Goal: Find specific page/section: Find specific page/section

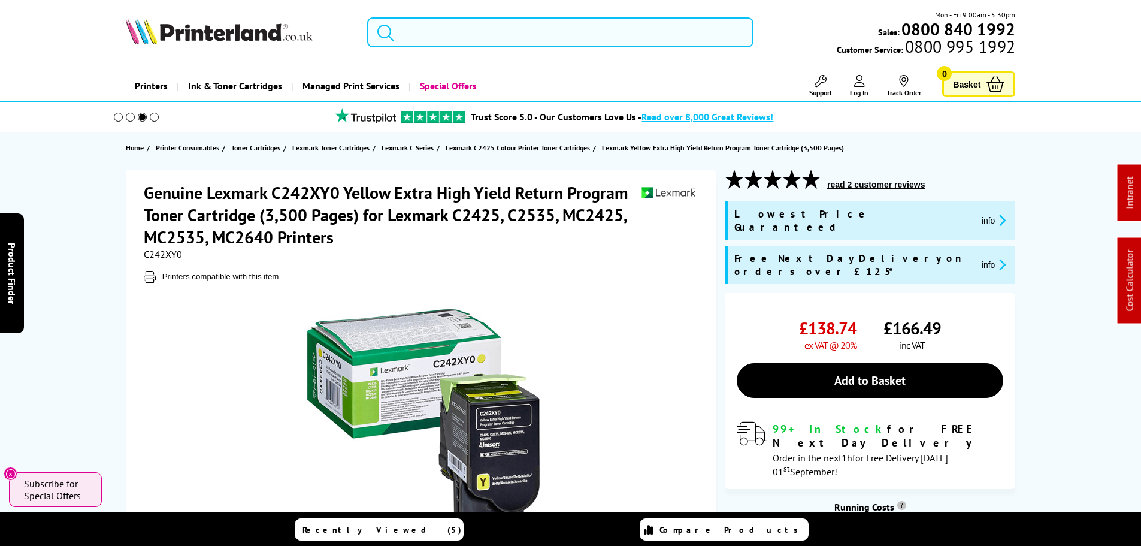
click at [512, 34] on input "search" at bounding box center [560, 32] width 386 height 30
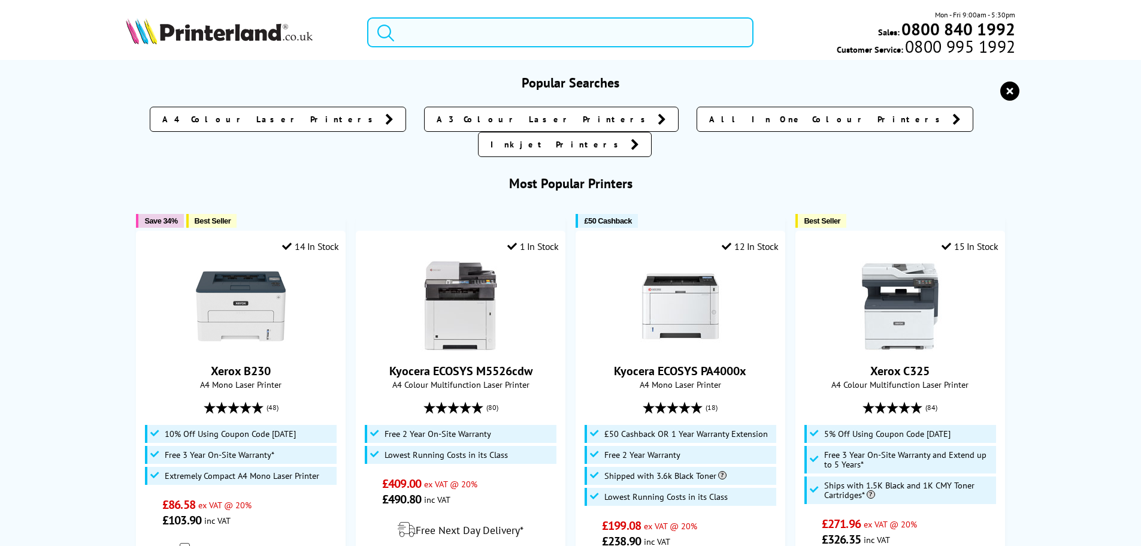
paste input "Brother - DCP-9020"
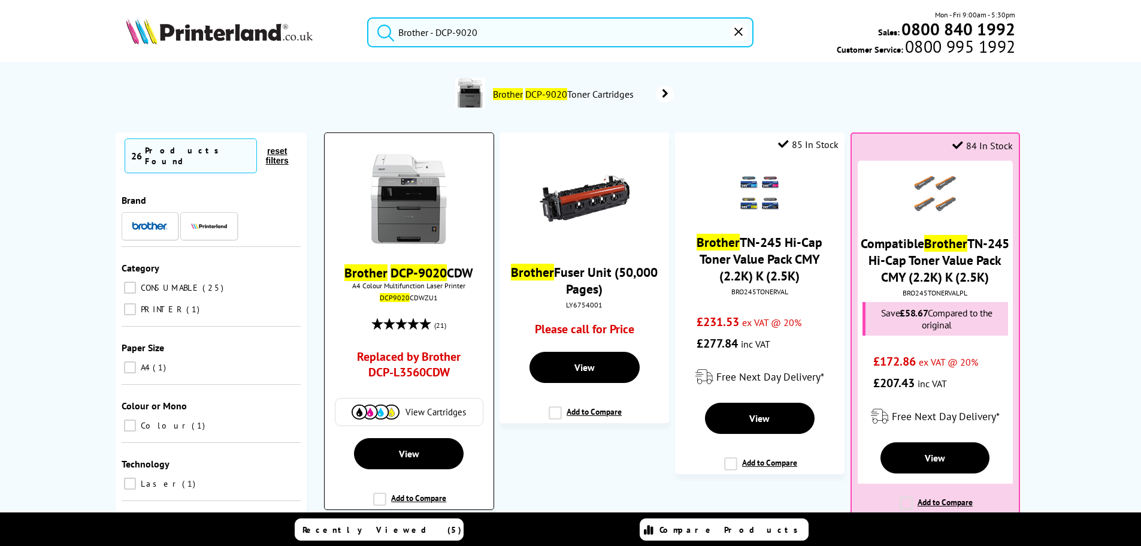
type input "Brother - DCP-9020"
click at [422, 201] on img at bounding box center [409, 199] width 90 height 90
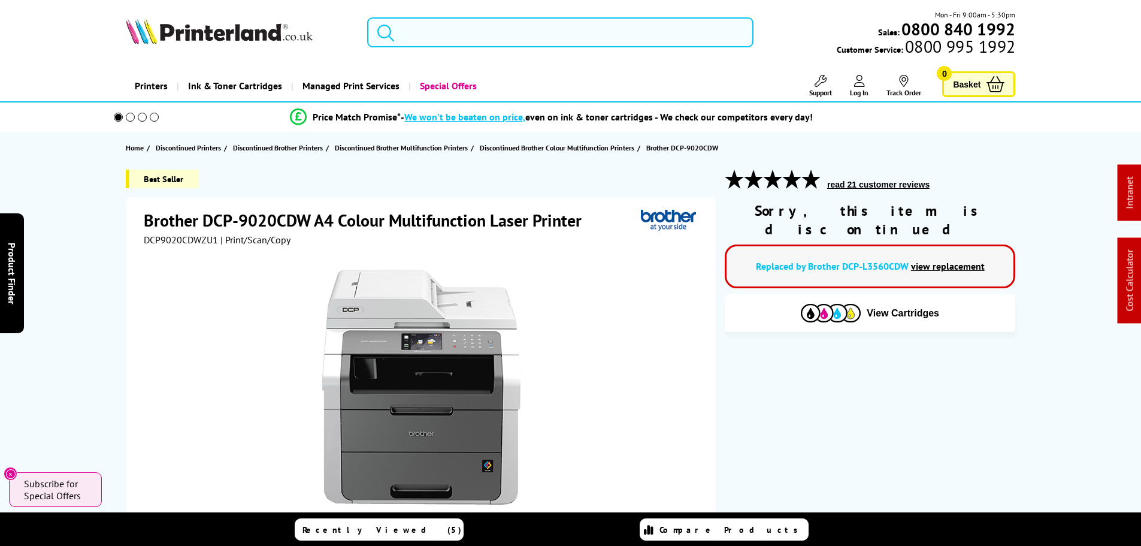
click at [422, 33] on input "search" at bounding box center [560, 32] width 386 height 30
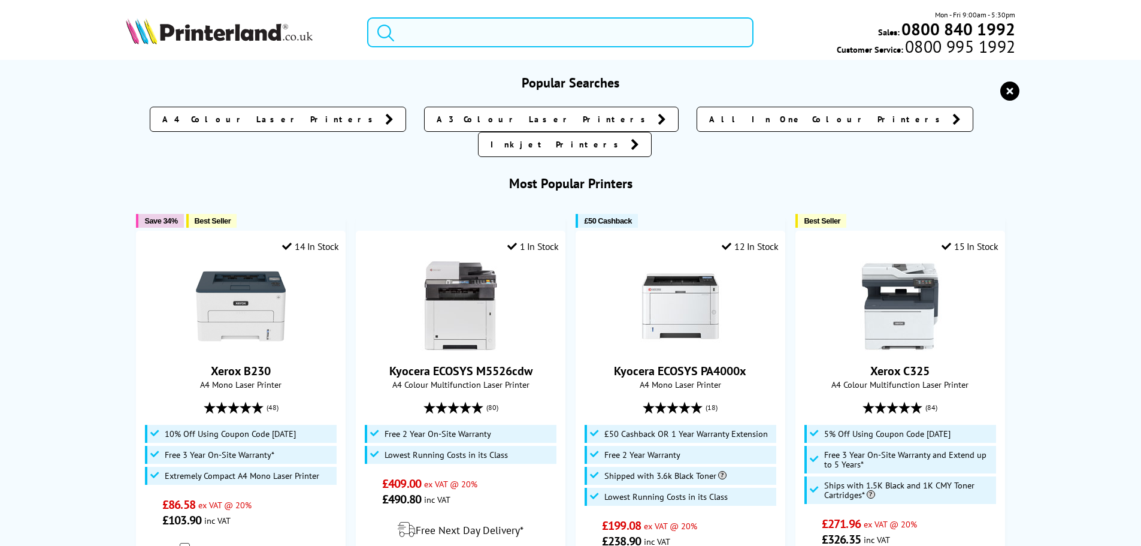
click at [438, 26] on input "search" at bounding box center [560, 32] width 386 height 30
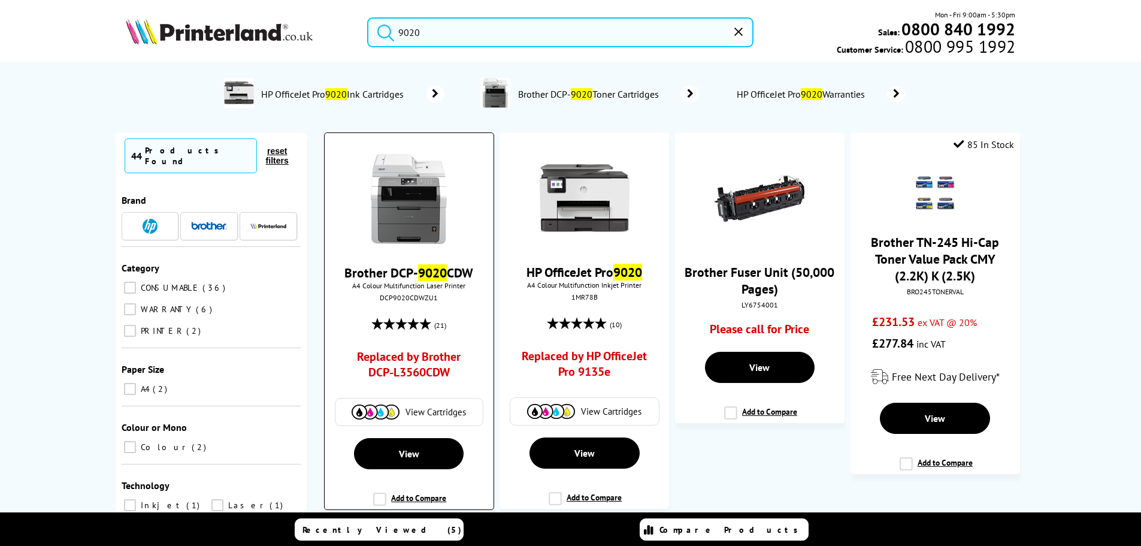
type input "9020"
click at [382, 276] on link "Brother DCP- 9020 CDW" at bounding box center [408, 272] width 129 height 17
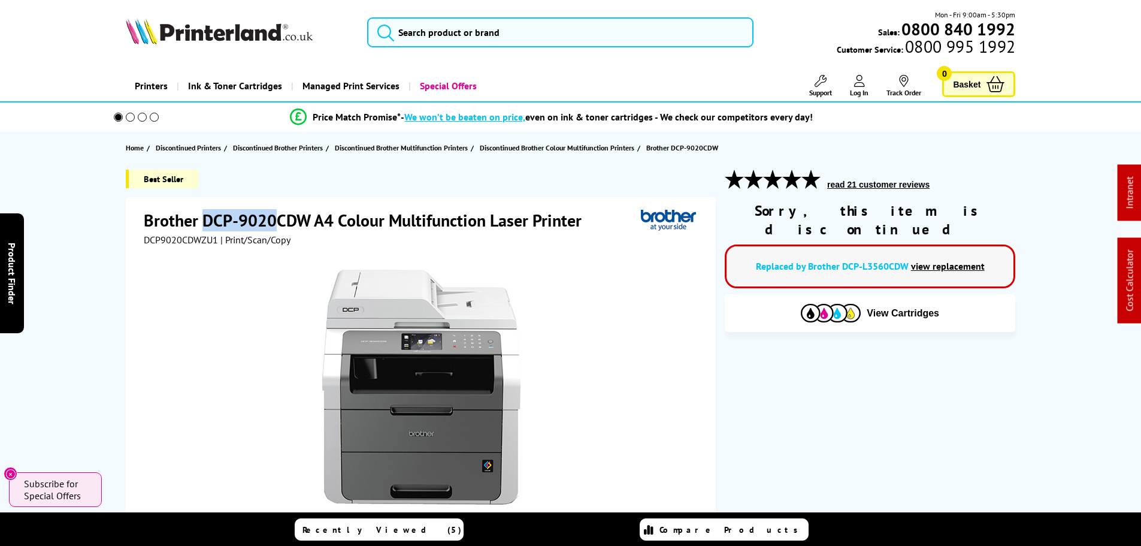
drag, startPoint x: 241, startPoint y: 217, endPoint x: 279, endPoint y: 217, distance: 37.7
click at [279, 217] on h1 "Brother DCP-9020CDW A4 Colour Multifunction Laser Printer" at bounding box center [369, 220] width 450 height 22
copy h1 "DCP-9020"
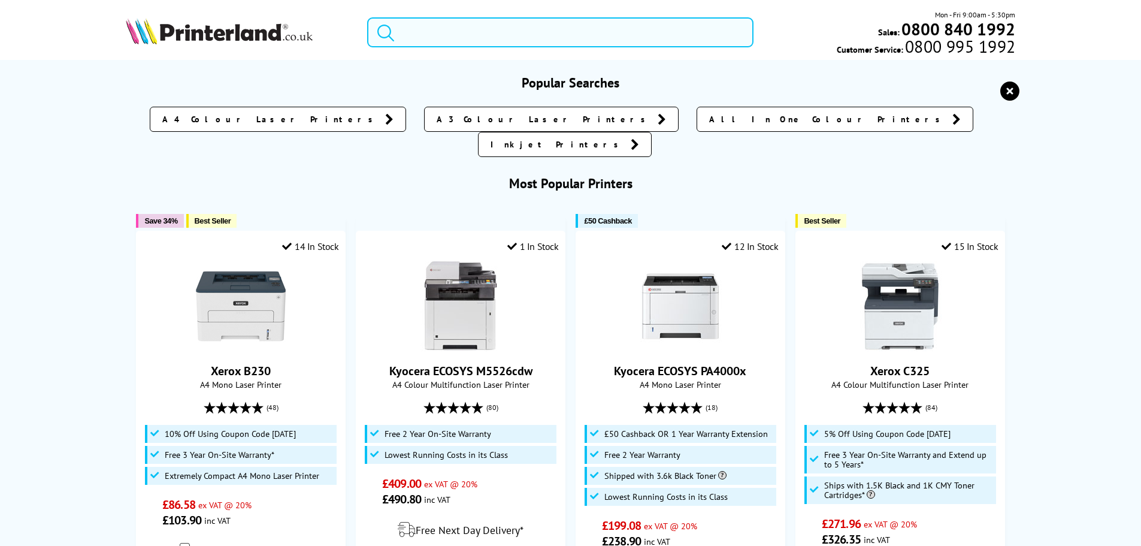
click at [437, 34] on input "search" at bounding box center [560, 32] width 386 height 30
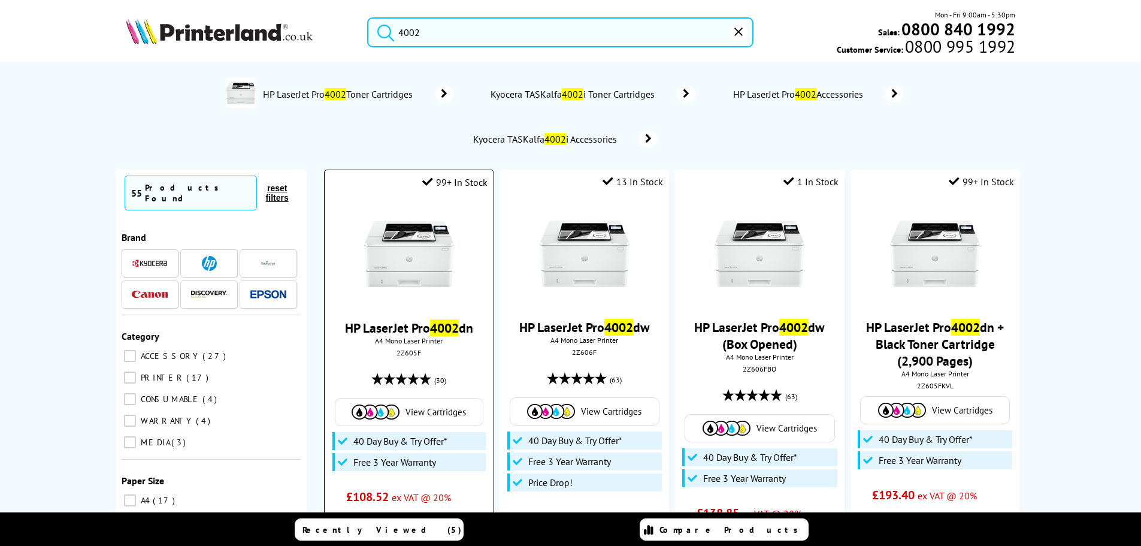
type input "4002"
click at [407, 246] on img at bounding box center [409, 254] width 90 height 90
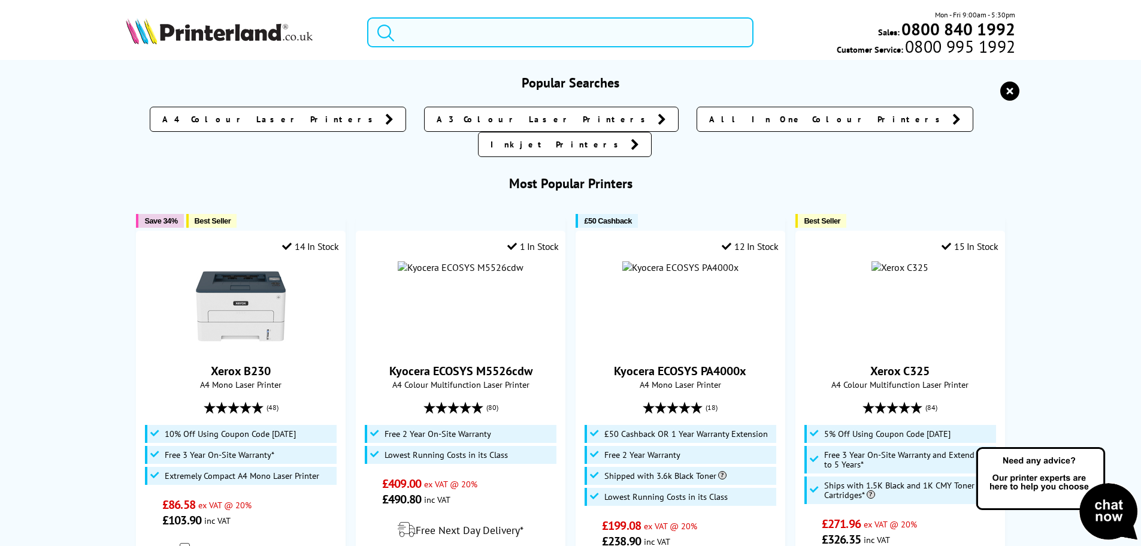
click at [430, 38] on input "search" at bounding box center [560, 32] width 386 height 30
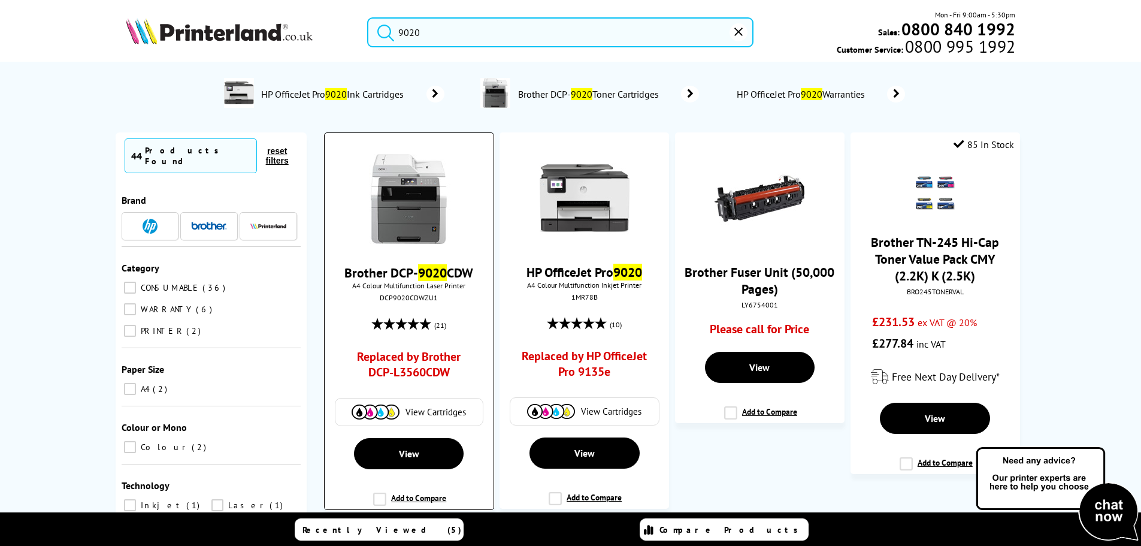
type input "9020"
click at [397, 217] on img at bounding box center [409, 199] width 90 height 90
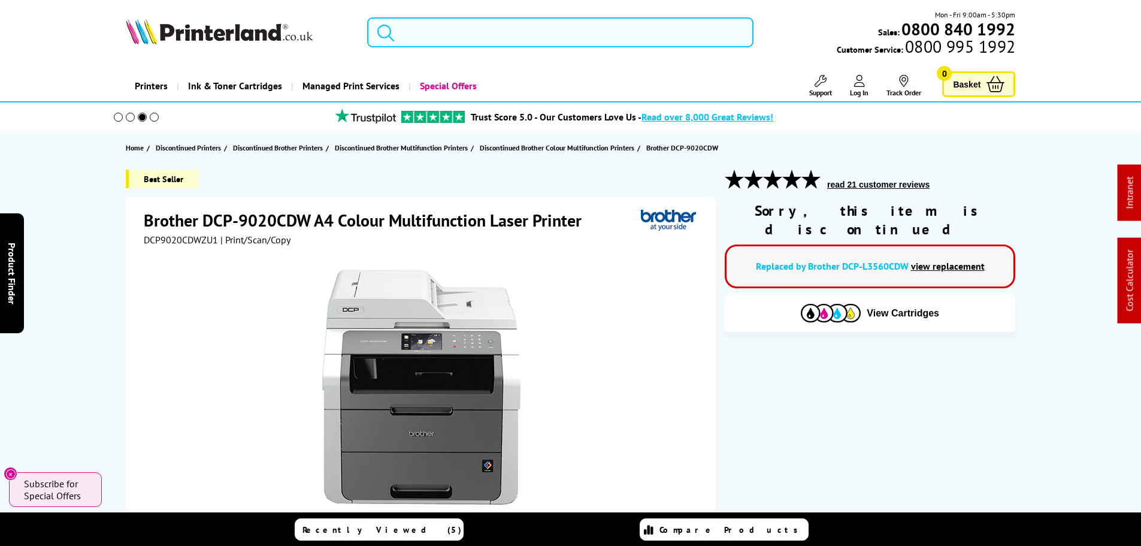
click at [440, 34] on input "search" at bounding box center [560, 32] width 386 height 30
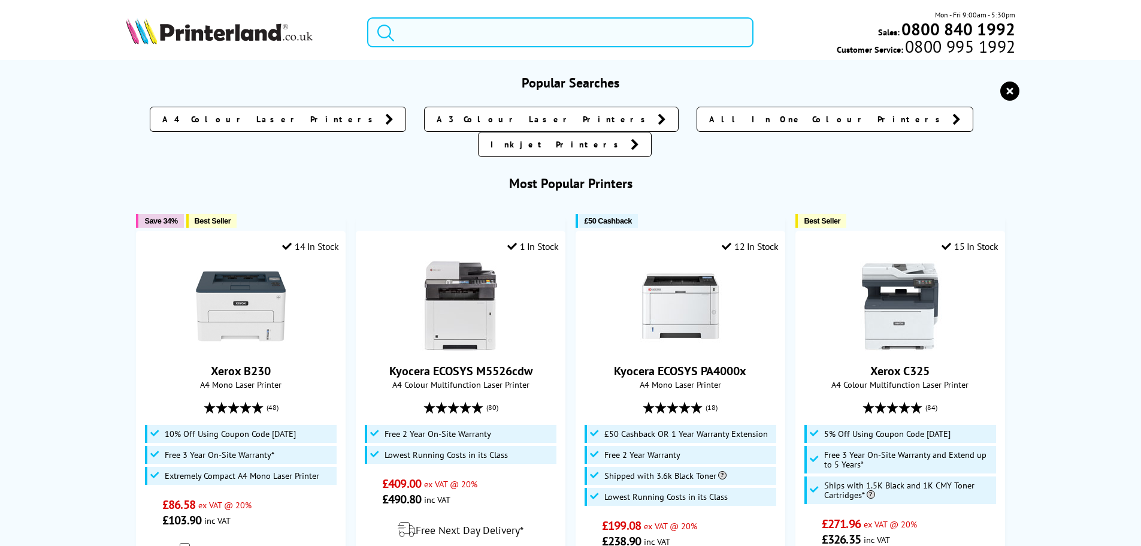
click at [441, 32] on input "search" at bounding box center [560, 32] width 386 height 30
click at [590, 29] on input "search" at bounding box center [560, 32] width 386 height 30
paste input "Canon i-SENSYS MF655Cdw"
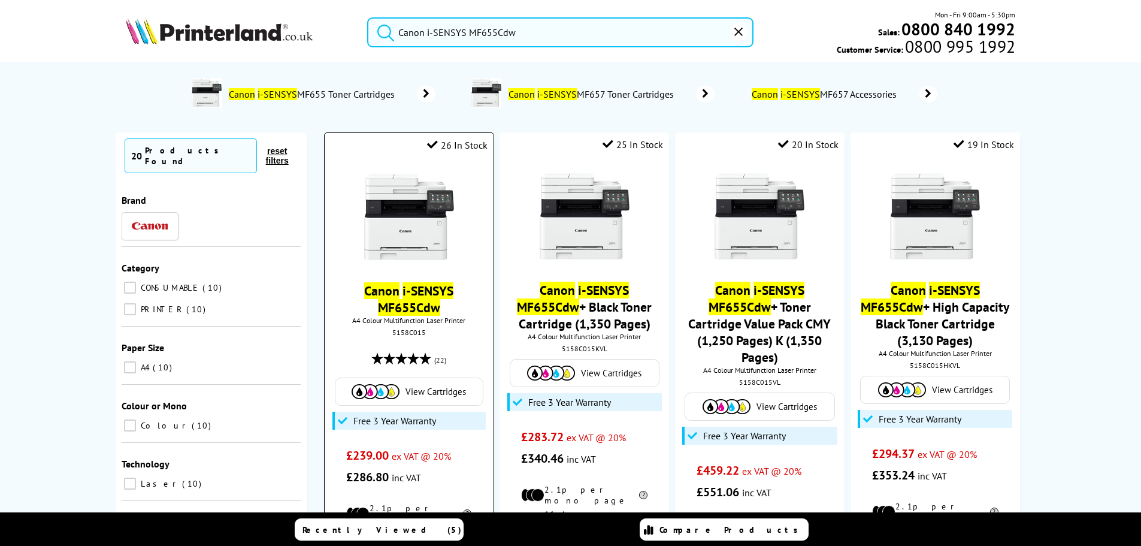
type input "Canon i-SENSYS MF655Cdw"
click at [387, 214] on img at bounding box center [409, 217] width 90 height 90
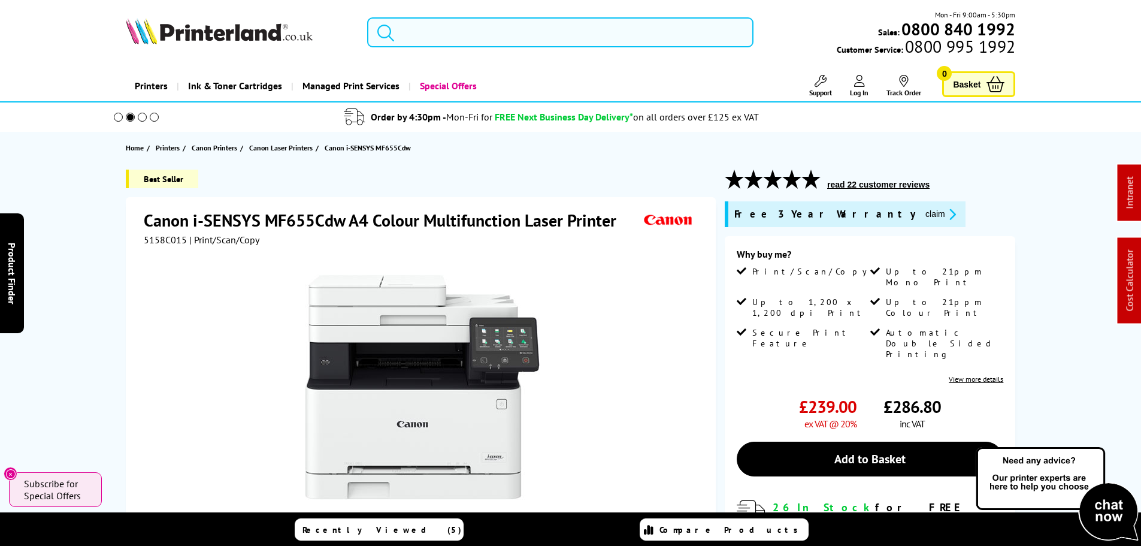
click at [439, 31] on input "search" at bounding box center [560, 32] width 386 height 30
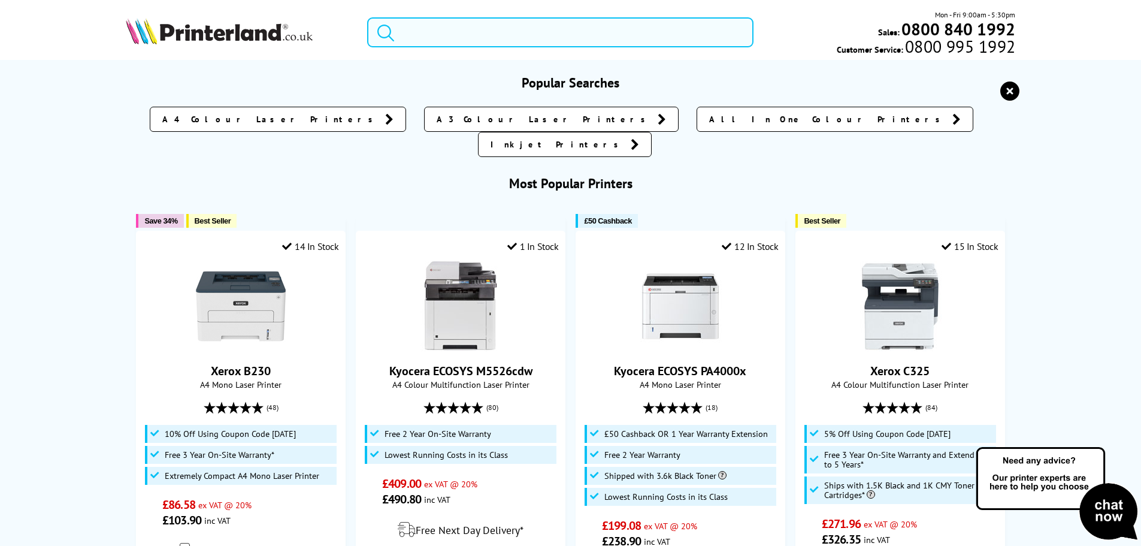
paste input "Canon i-SENSYS MF655Cdw"
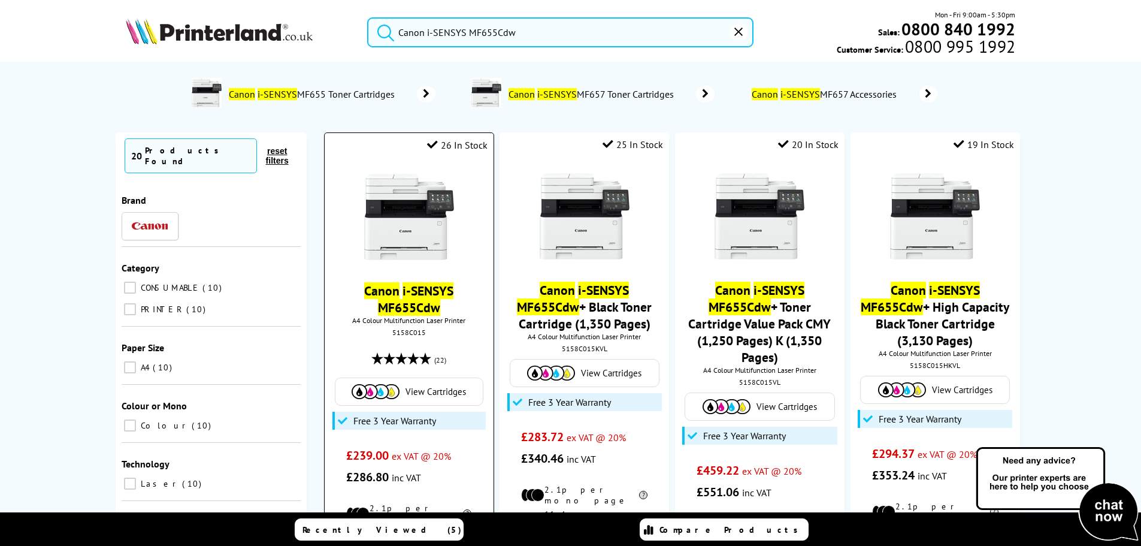
type input "Canon i-SENSYS MF655Cdw"
click at [386, 217] on img at bounding box center [409, 217] width 90 height 90
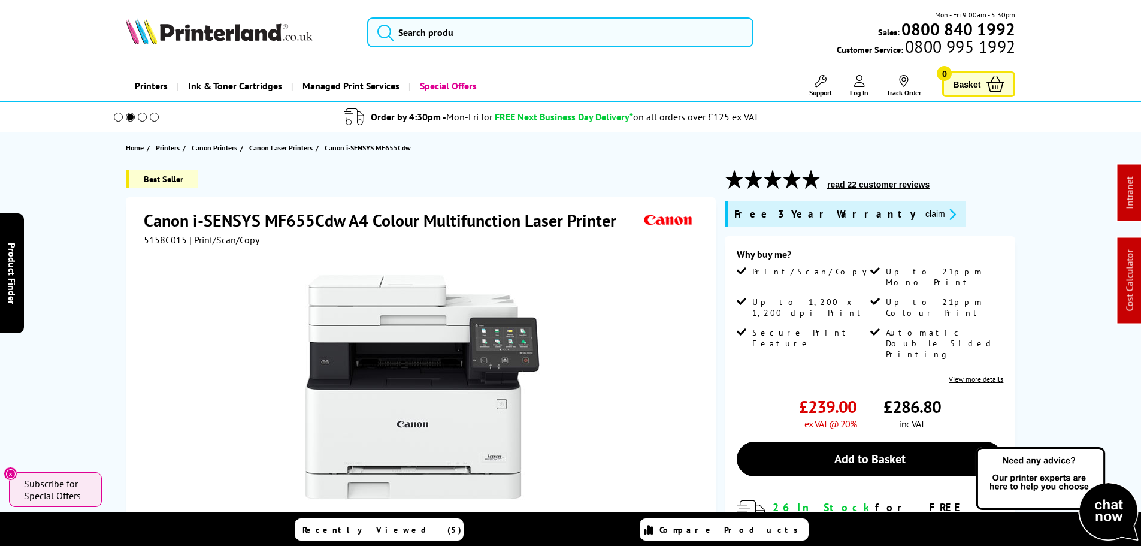
click at [291, 227] on h1 "Canon i-SENSYS MF655Cdw A4 Colour Multifunction Laser Printer" at bounding box center [386, 220] width 485 height 22
copy h1 "MF655Cdw"
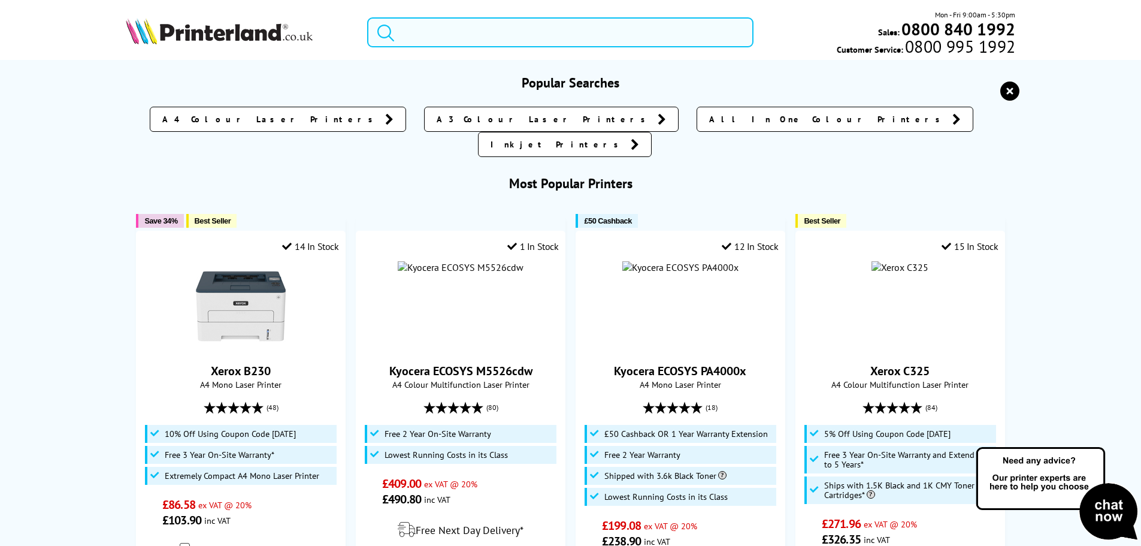
click at [416, 31] on input "search" at bounding box center [560, 32] width 386 height 30
paste input "MF655Cdw"
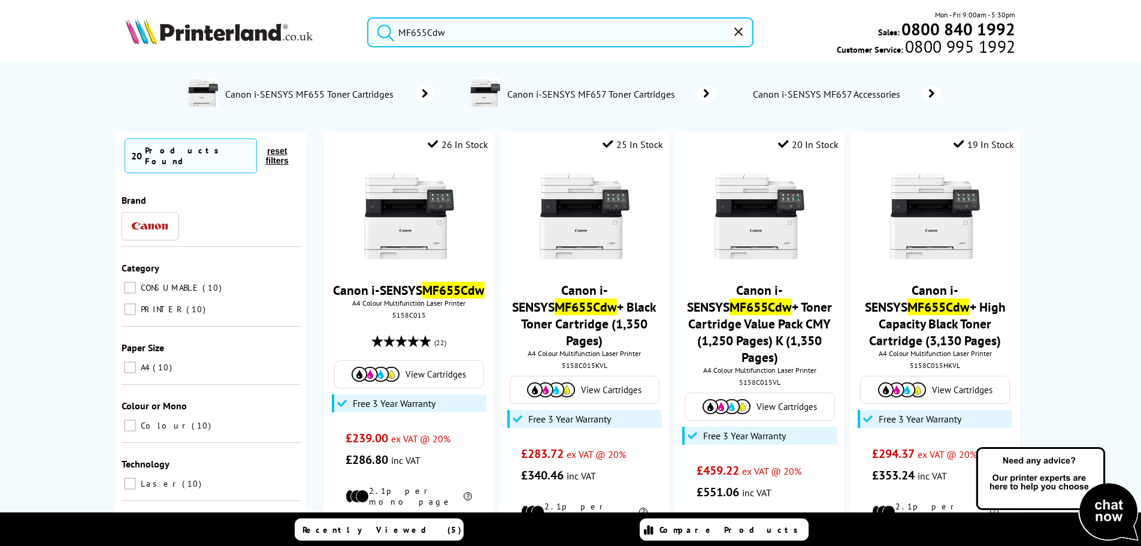
click at [454, 30] on input "MF655Cdw" at bounding box center [560, 32] width 386 height 30
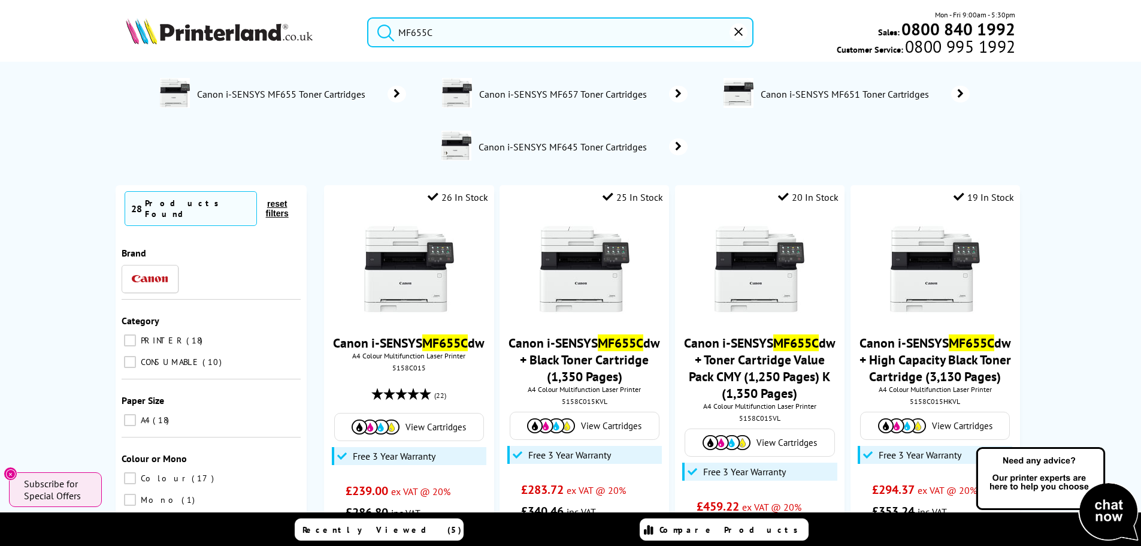
drag, startPoint x: 454, startPoint y: 26, endPoint x: 129, endPoint y: 16, distance: 325.5
click at [193, 17] on div "MF655C Mon - Fri 9:00am - 5:30pm Sales: 0800 840 1992 Customer Service: 0800 99…" at bounding box center [571, 35] width 959 height 53
paste input "Canon i-SENSYS MF657 Multifunction Printer"
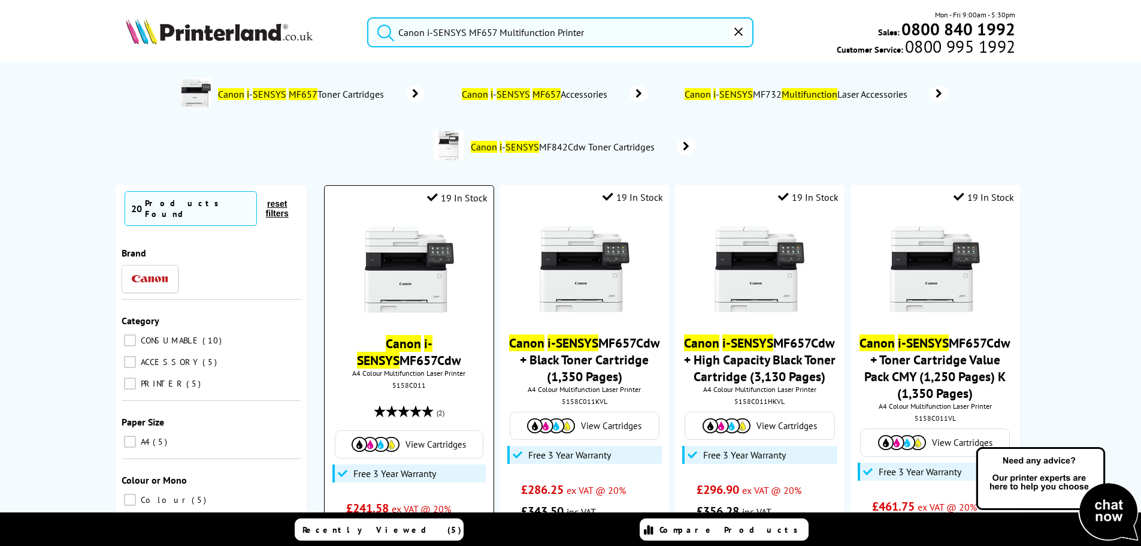
type input "Canon i-SENSYS MF657 Multifunction Printer"
click at [421, 250] on img at bounding box center [409, 270] width 90 height 90
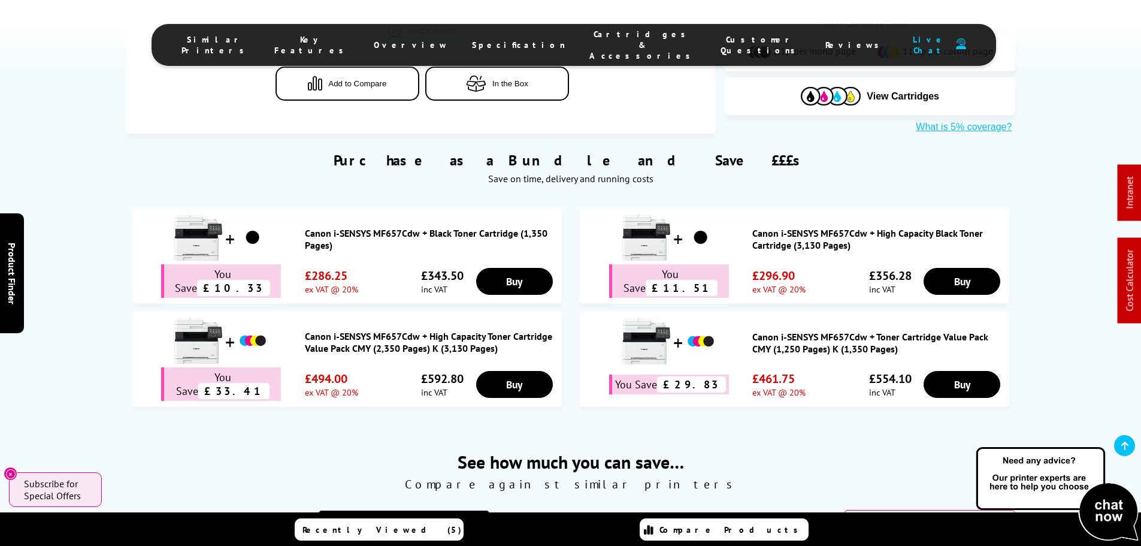
scroll to position [419, 0]
